Goal: Use online tool/utility: Utilize a website feature to perform a specific function

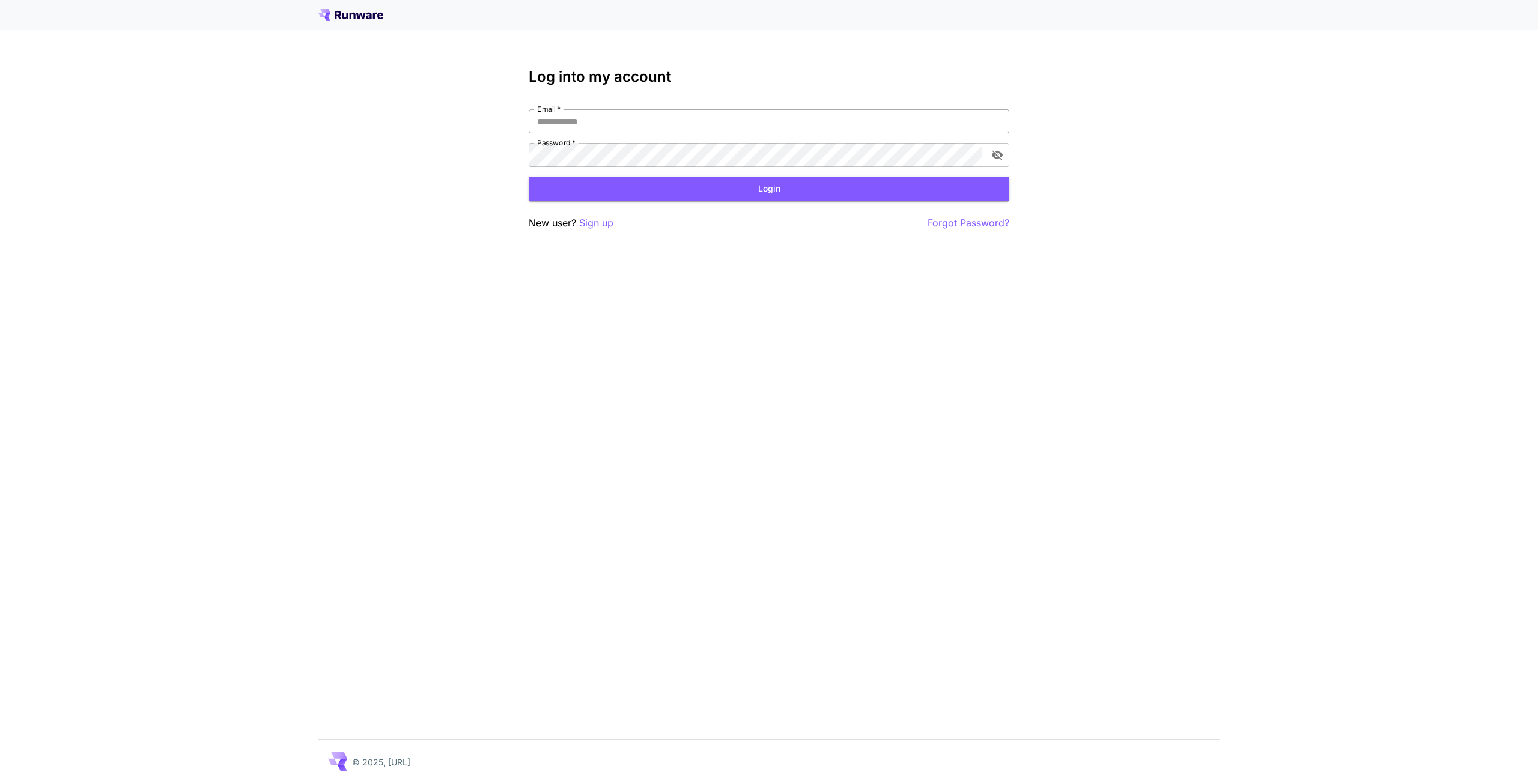
click at [669, 119] on input "Email   *" at bounding box center [768, 121] width 480 height 24
type input "**********"
click button "Login" at bounding box center [768, 188] width 480 height 24
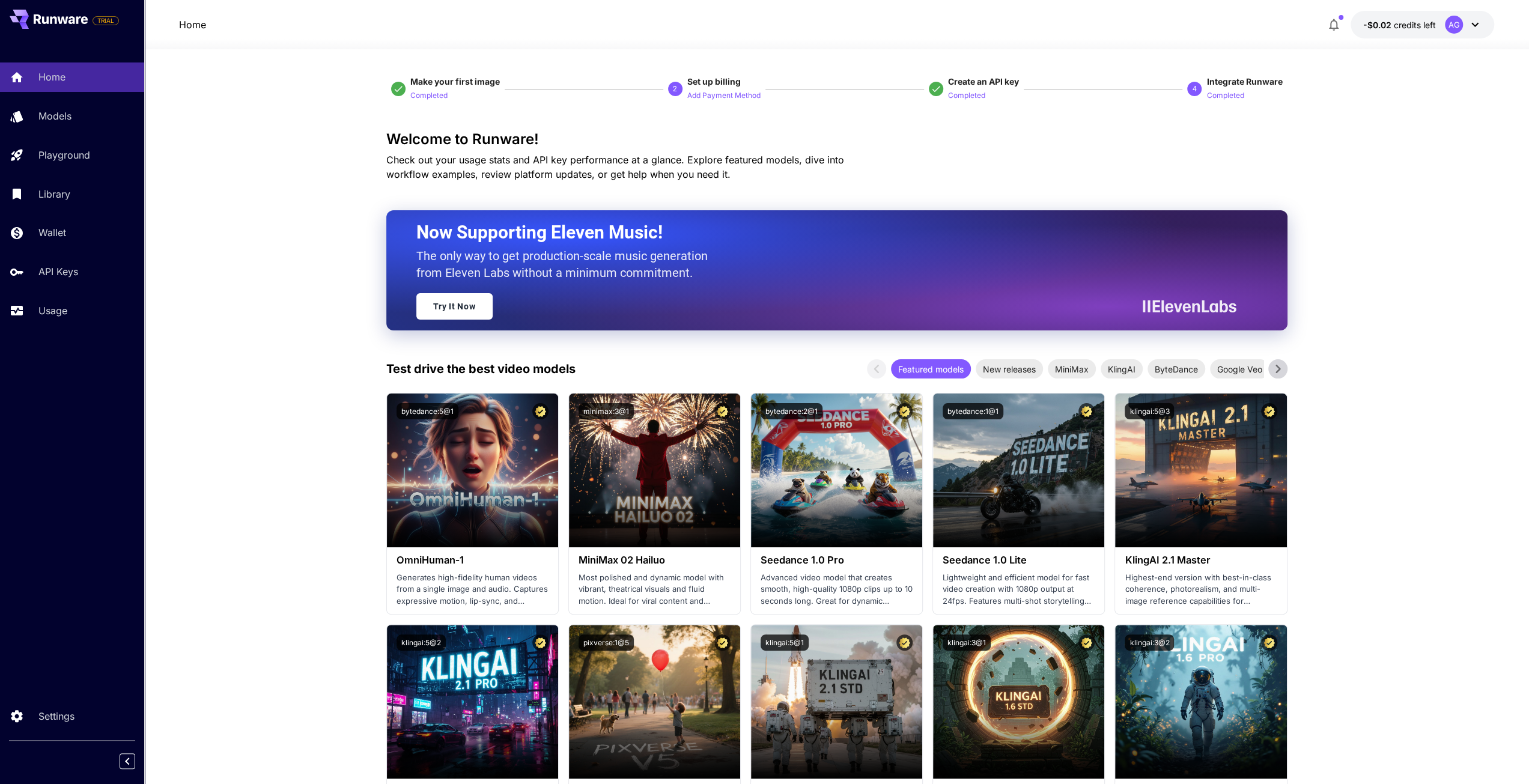
click at [1466, 24] on div "AG" at bounding box center [1463, 24] width 37 height 18
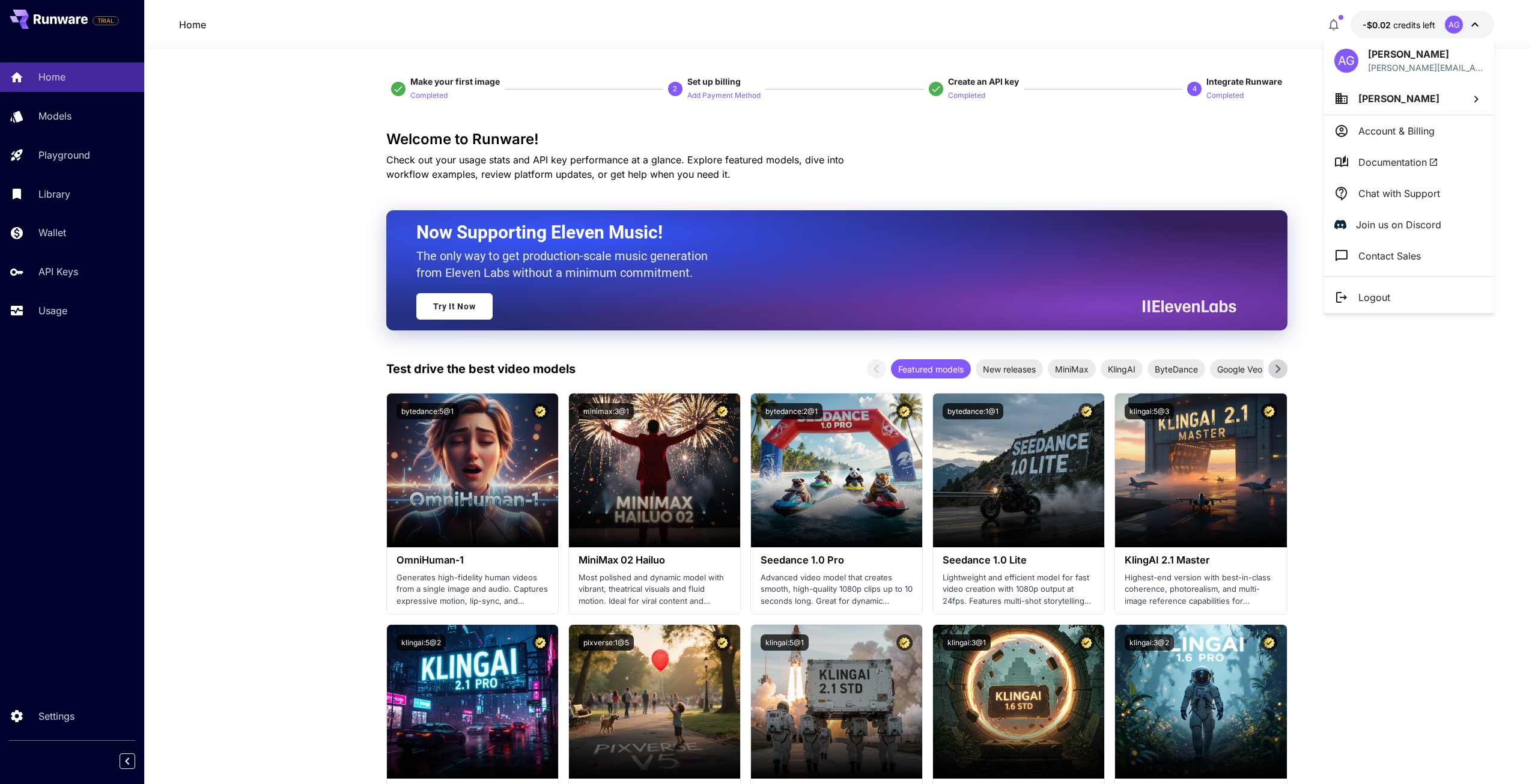
click at [1389, 293] on p "Logout" at bounding box center [1374, 297] width 32 height 15
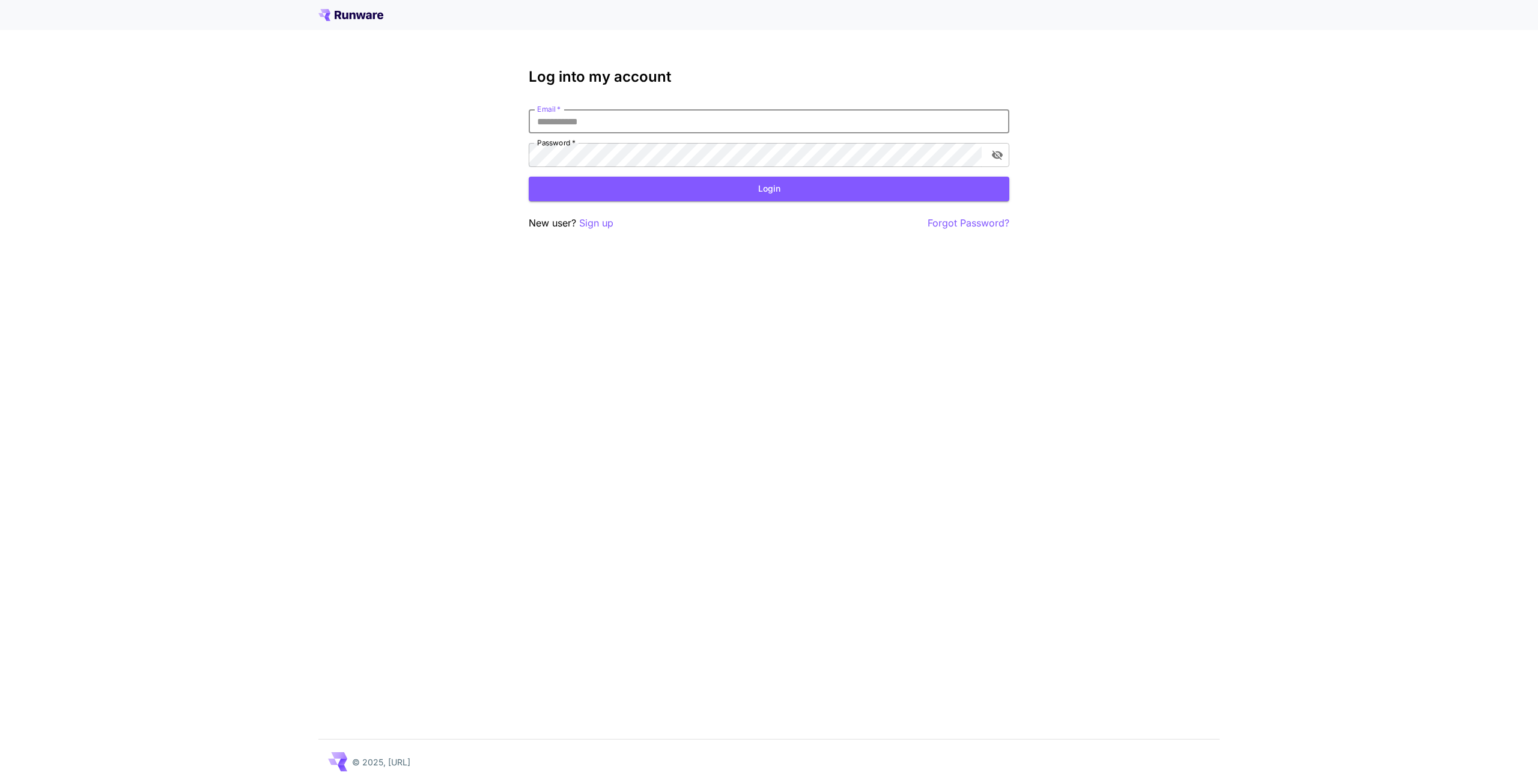
type input "**********"
click at [744, 180] on button "Login" at bounding box center [768, 188] width 480 height 24
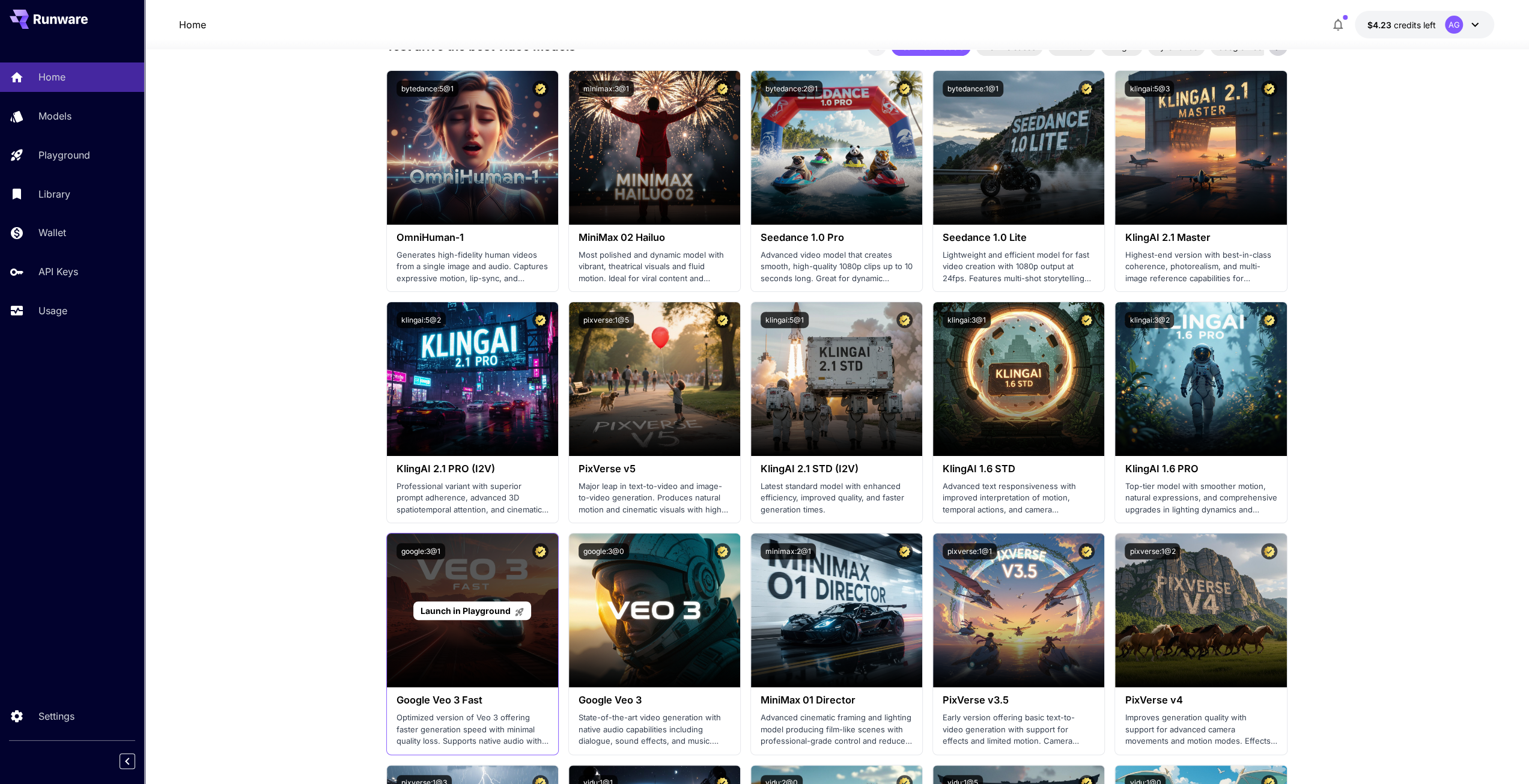
scroll to position [240, 0]
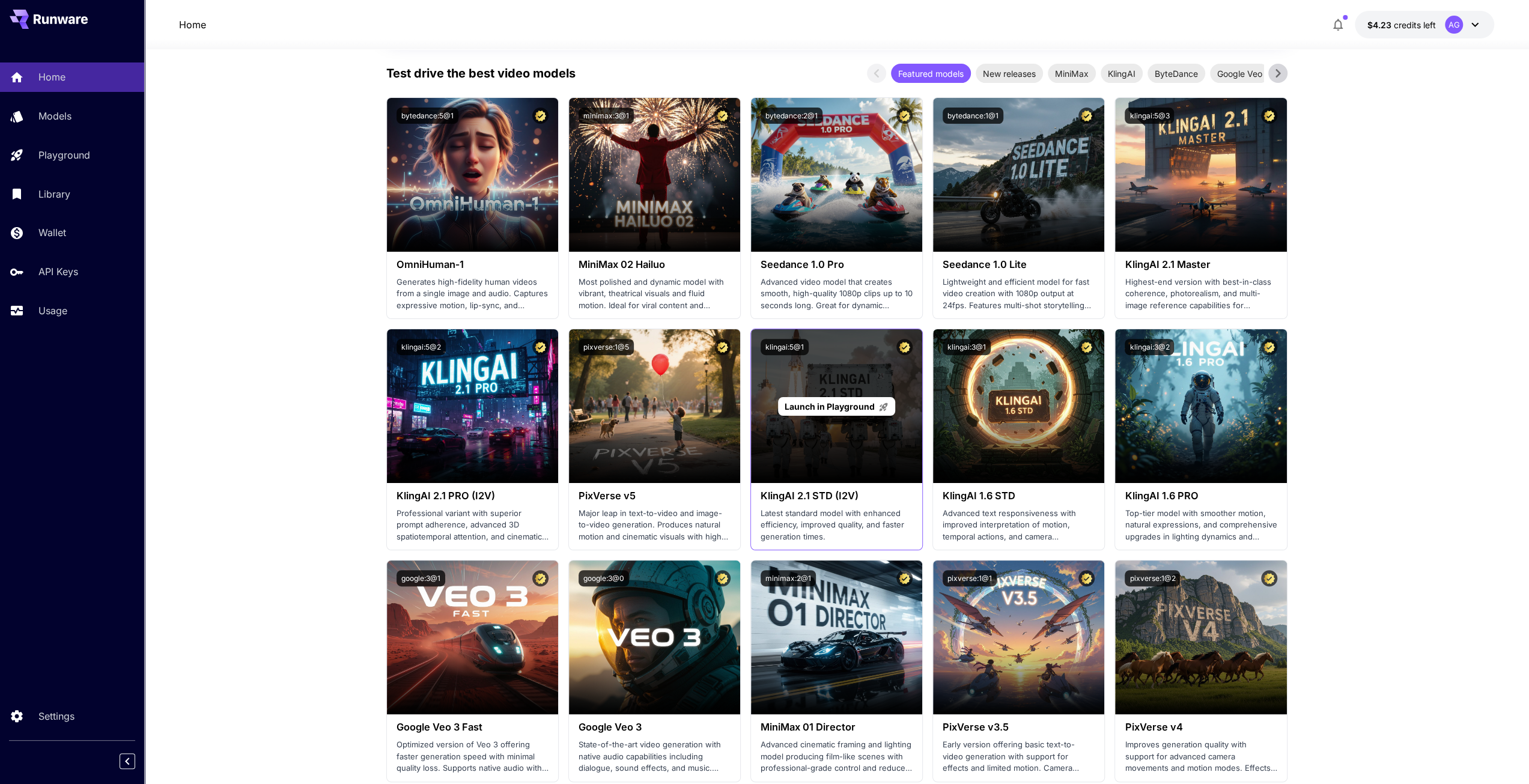
click at [828, 409] on span "Launch in Playground" at bounding box center [829, 406] width 90 height 10
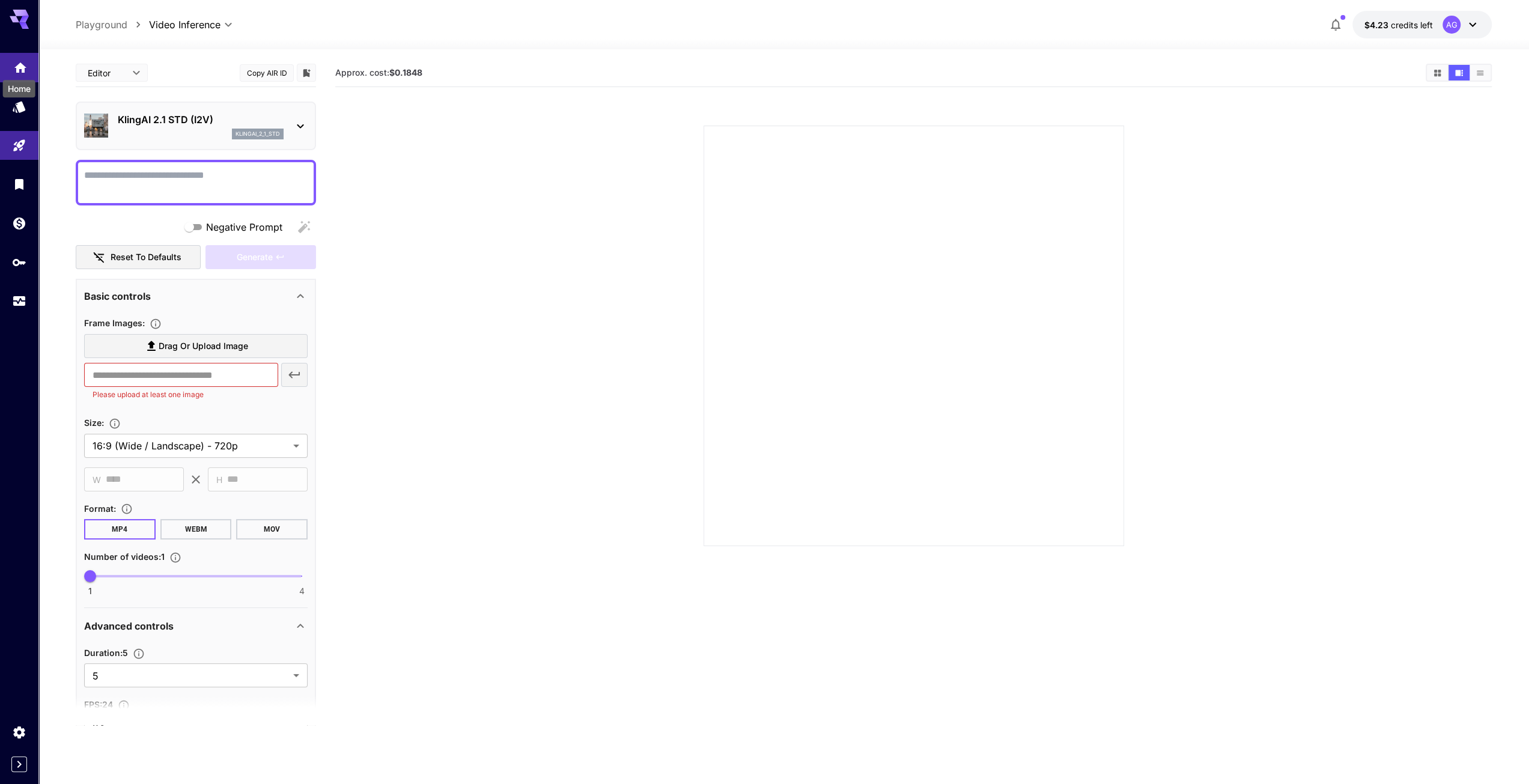
click at [20, 67] on icon "Home" at bounding box center [20, 63] width 12 height 10
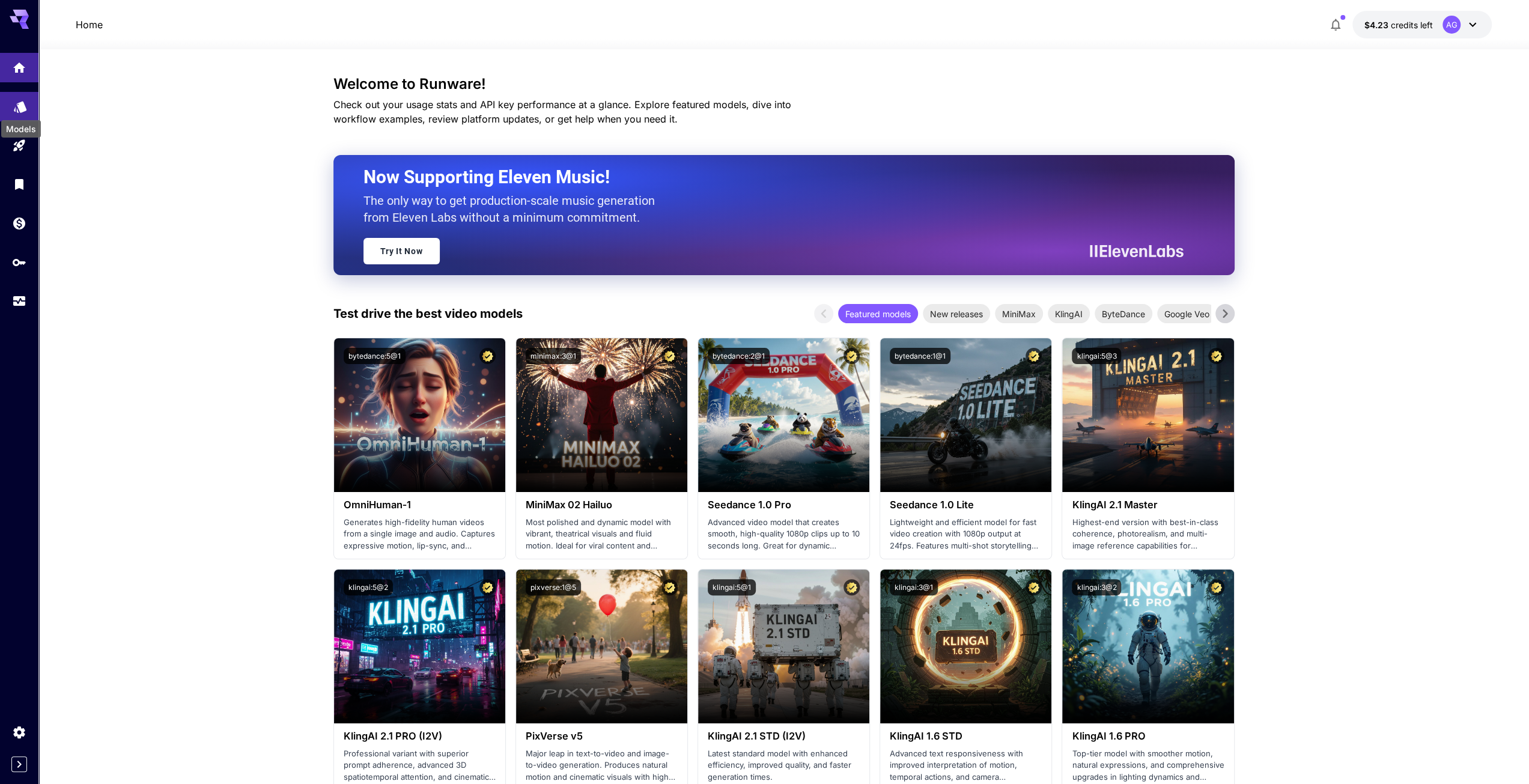
click at [26, 107] on icon "Models" at bounding box center [20, 102] width 15 height 15
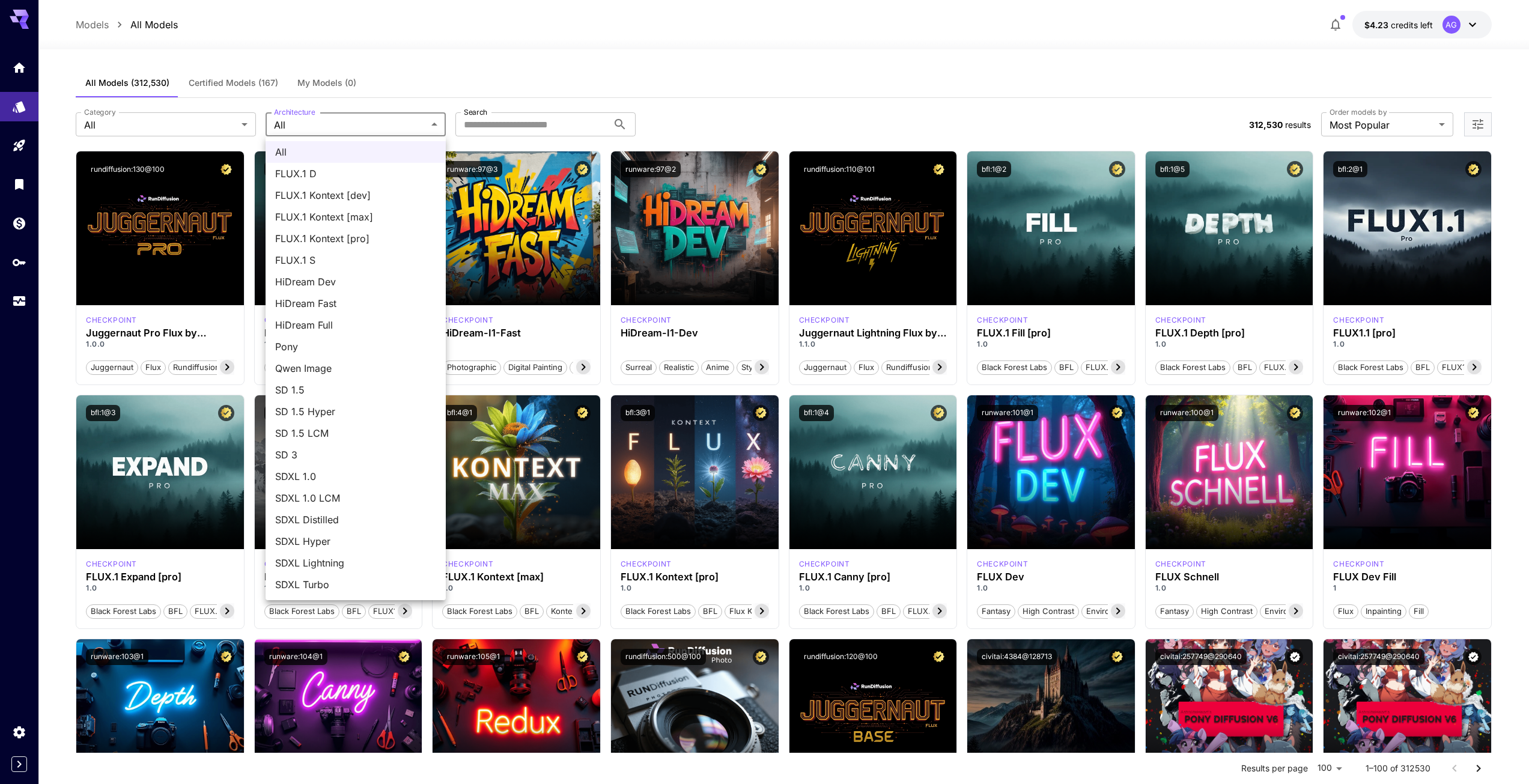
click at [759, 24] on div at bounding box center [769, 392] width 1538 height 784
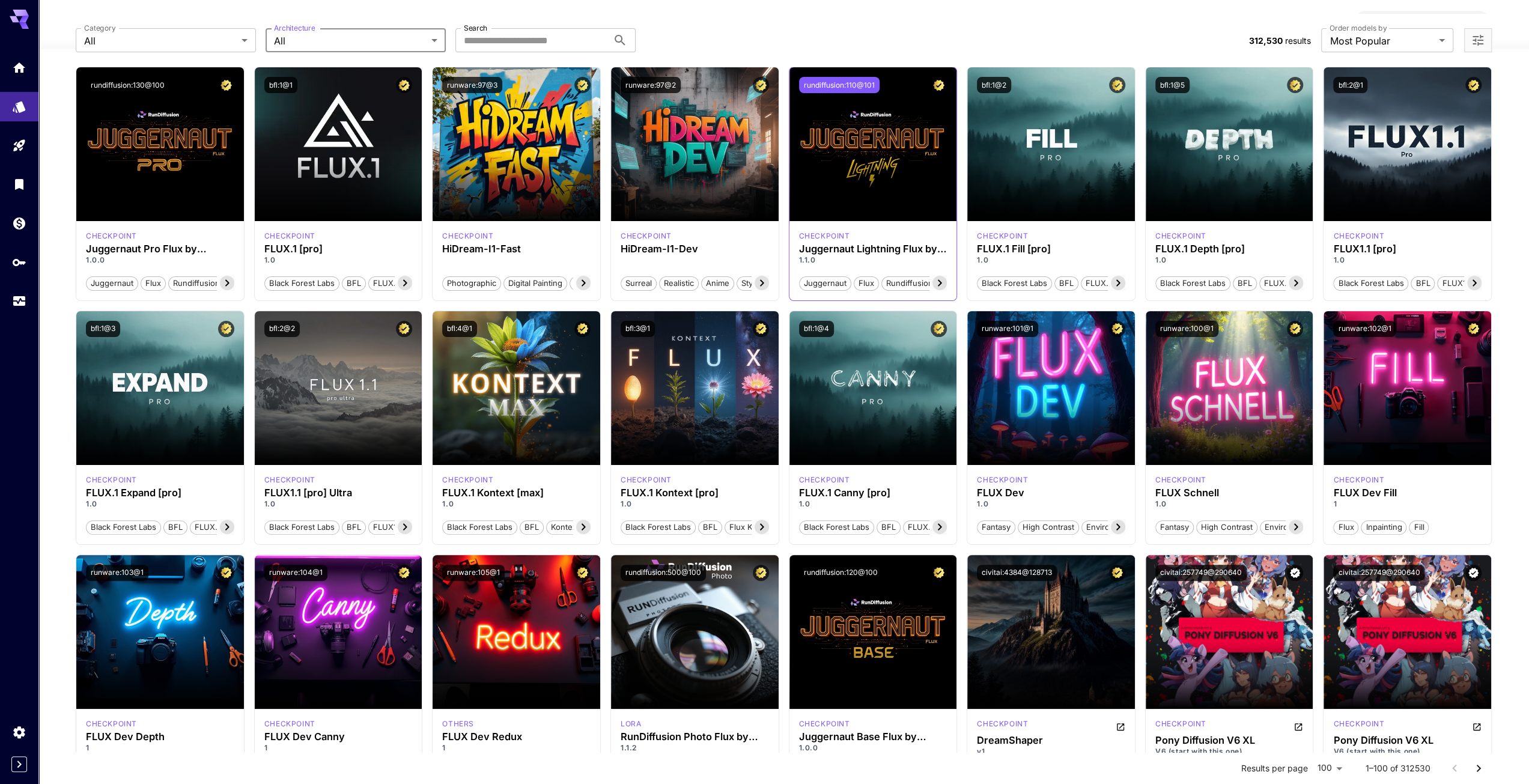
scroll to position [180, 0]
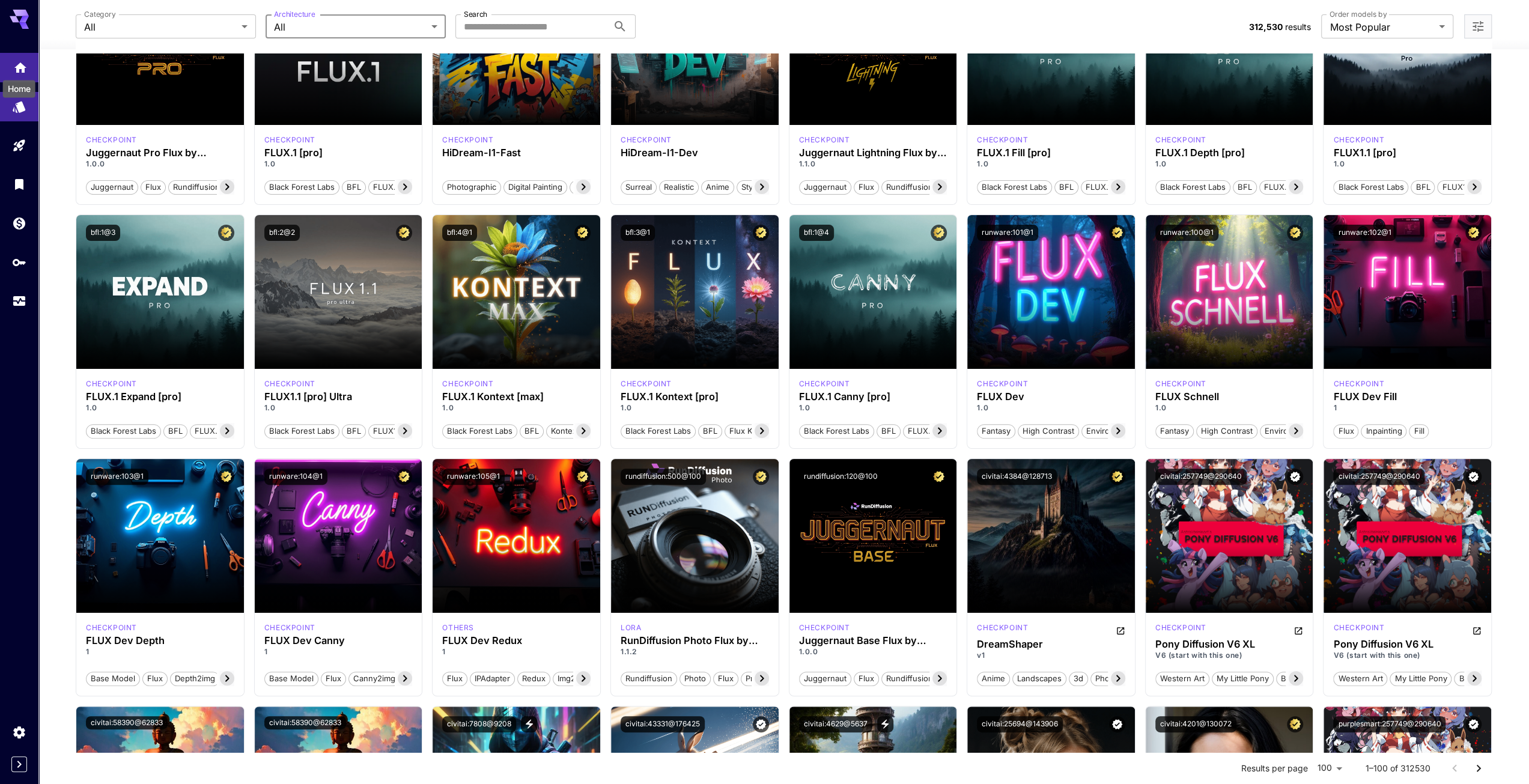
click at [22, 64] on icon "Home" at bounding box center [20, 64] width 12 height 10
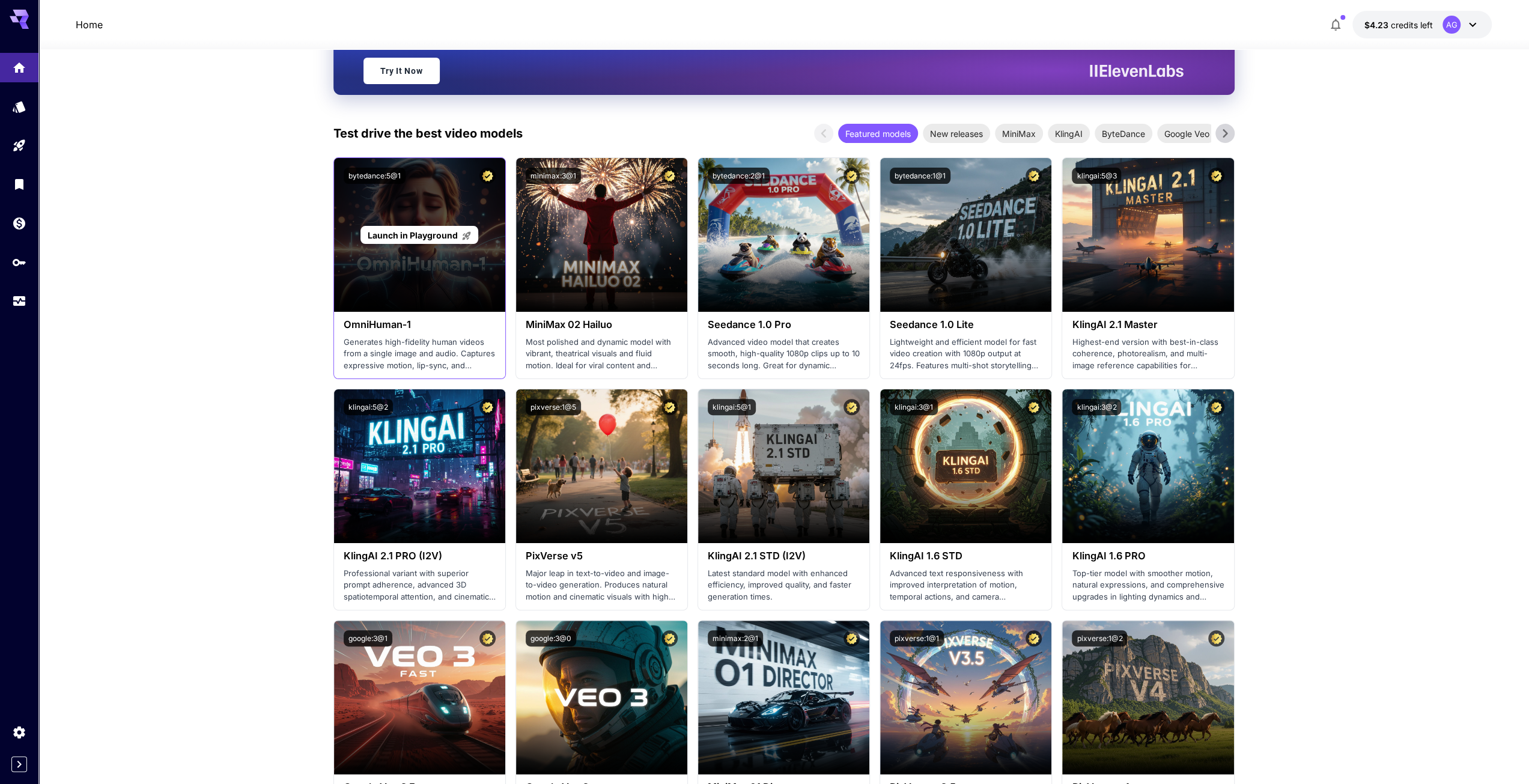
click at [420, 233] on span "Launch in Playground" at bounding box center [412, 235] width 90 height 10
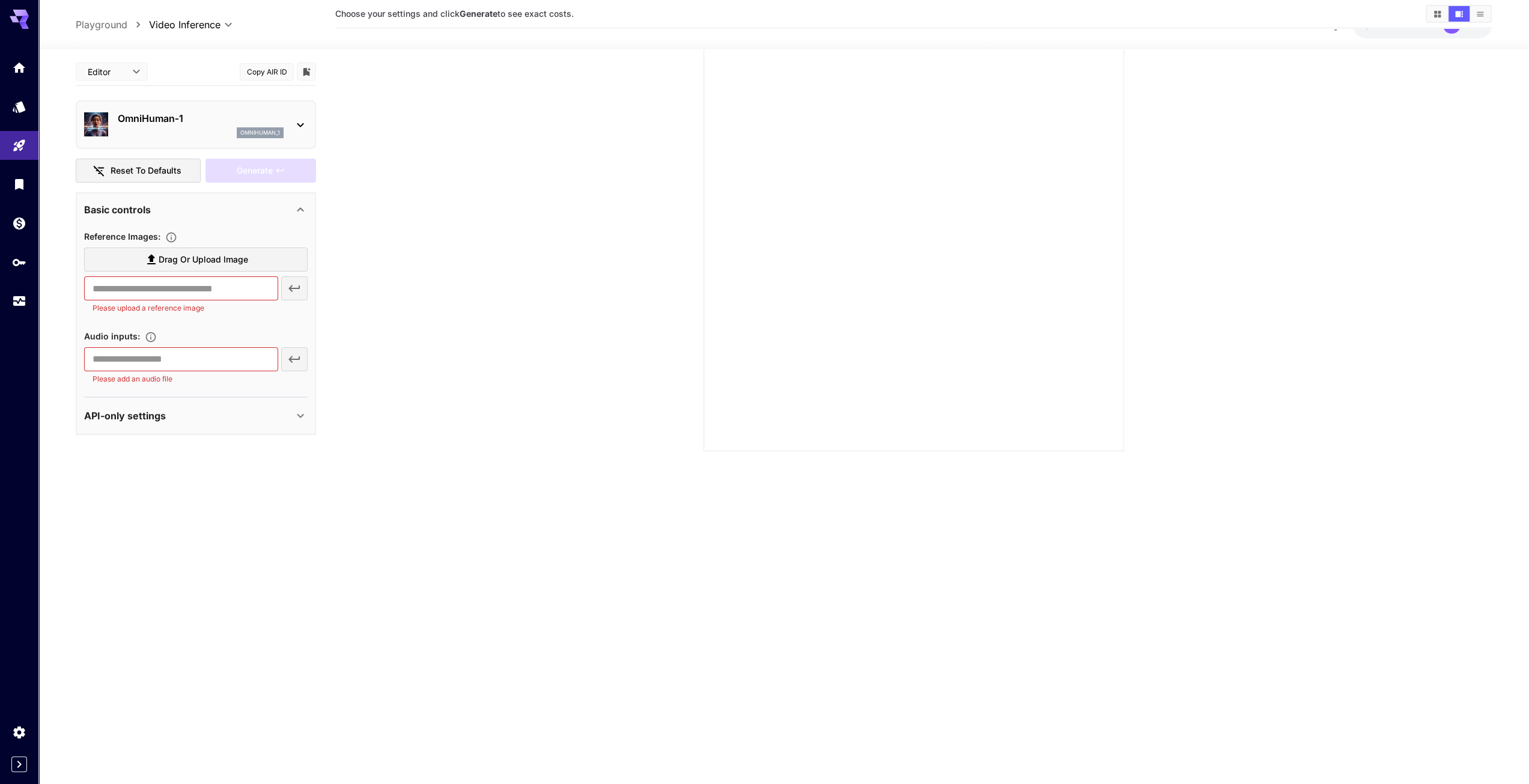
scroll to position [95, 0]
click at [188, 118] on p "OmniHuman‑1" at bounding box center [201, 118] width 166 height 15
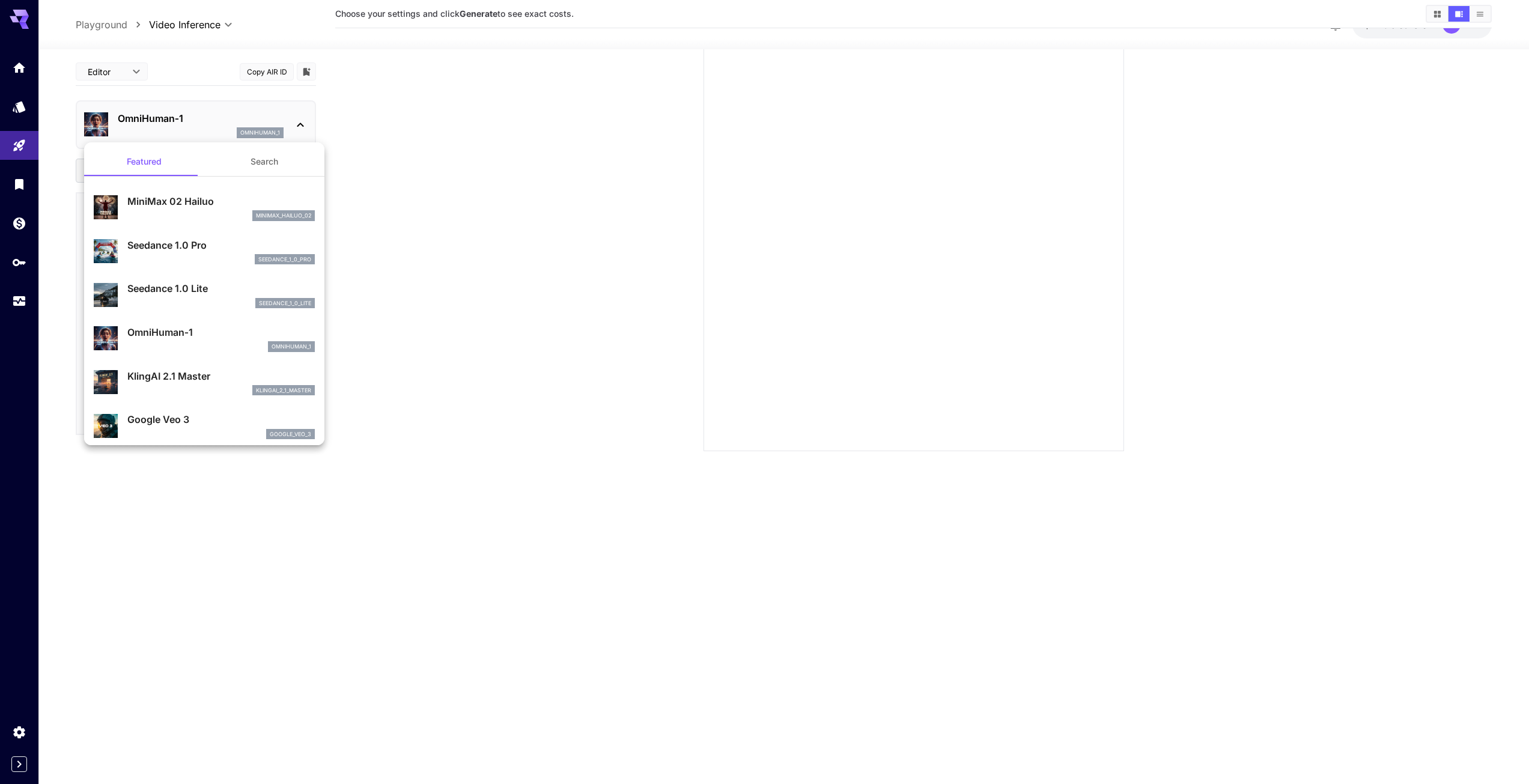
click at [548, 130] on div at bounding box center [769, 392] width 1538 height 784
